Goal: Use online tool/utility: Utilize a website feature to perform a specific function

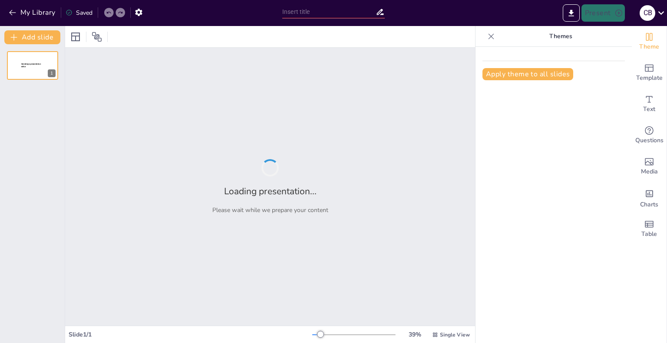
type input "Imported Presentacion_Futuro Rurale_Lanzamineto.pptx"
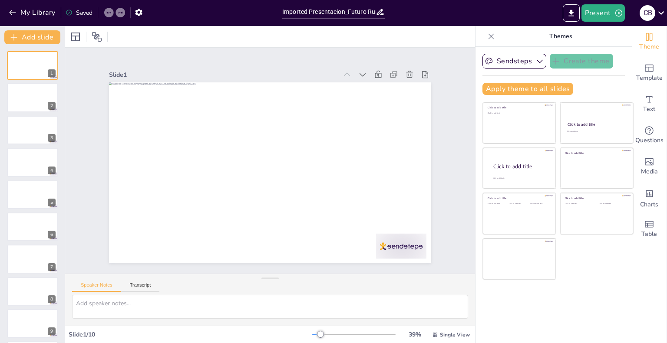
click at [207, 40] on div at bounding box center [270, 36] width 410 height 21
click at [231, 300] on textarea at bounding box center [270, 307] width 396 height 24
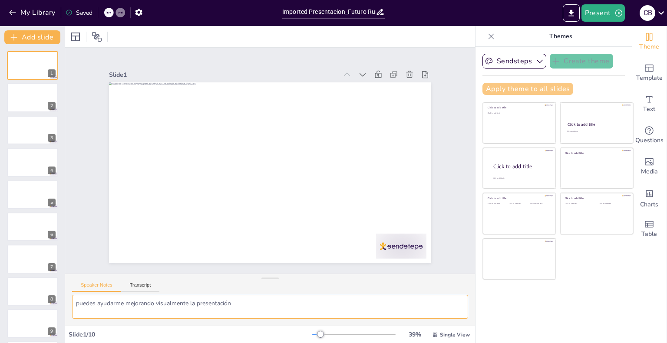
type textarea "puedes ayudarme mejorando visualmente la presentación"
click at [541, 88] on button "Apply theme to all slides" at bounding box center [527, 89] width 91 height 12
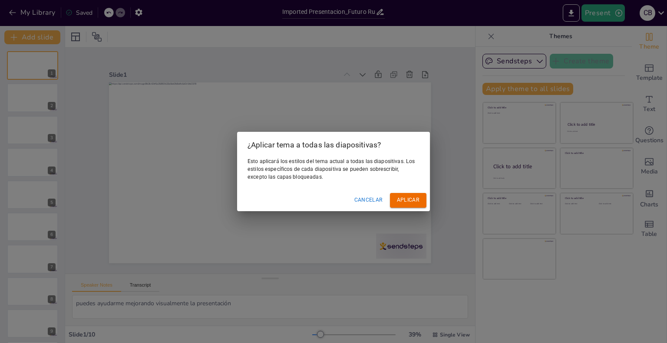
click at [410, 204] on font "Aplicar" at bounding box center [408, 200] width 23 height 9
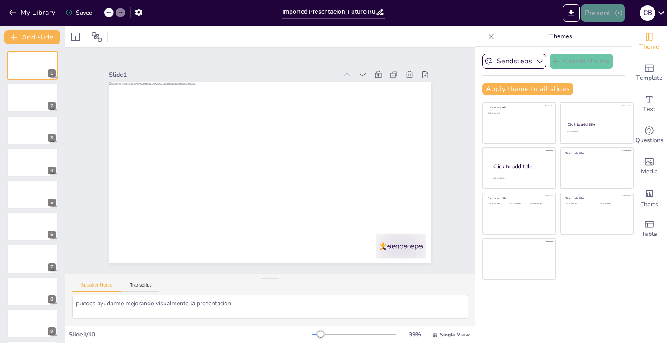
click at [606, 10] on button "Present" at bounding box center [602, 12] width 43 height 17
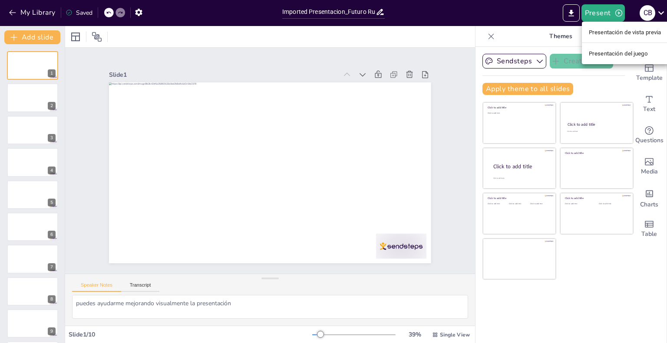
click at [413, 56] on div at bounding box center [333, 171] width 667 height 343
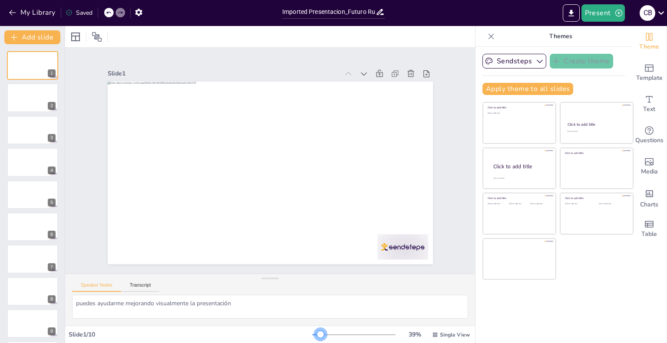
drag, startPoint x: 319, startPoint y: 335, endPoint x: 315, endPoint y: 335, distance: 4.4
click at [317, 335] on div at bounding box center [320, 334] width 7 height 7
click at [644, 72] on icon "Add ready made slides" at bounding box center [649, 68] width 10 height 10
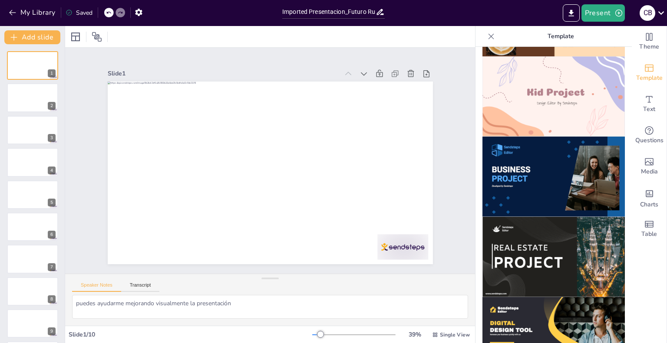
scroll to position [738, 0]
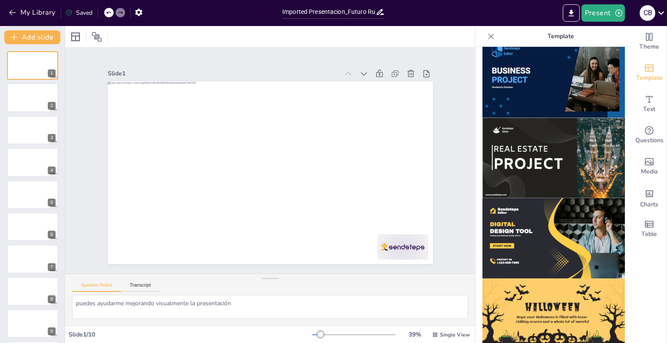
click at [549, 131] on img at bounding box center [553, 158] width 142 height 80
